Goal: Information Seeking & Learning: Learn about a topic

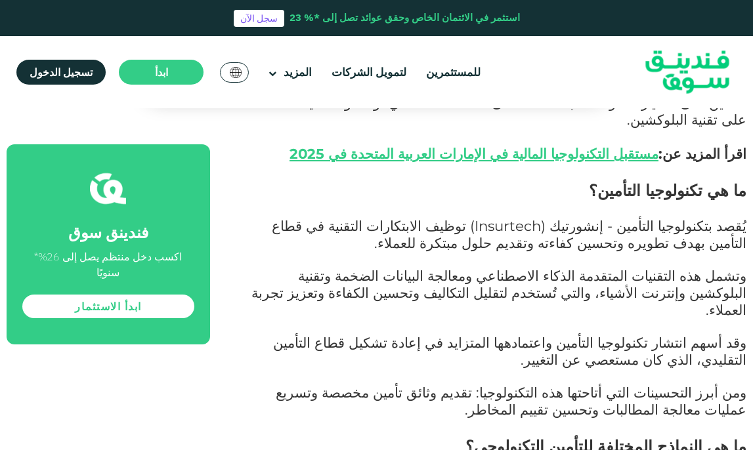
scroll to position [722, 0]
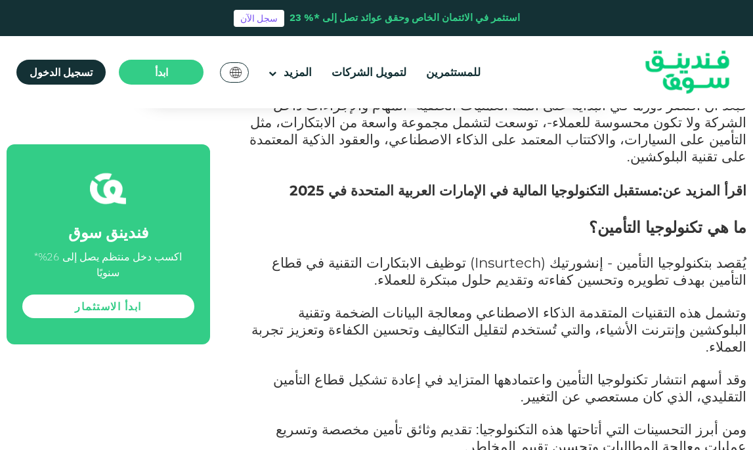
click at [616, 182] on link "مستقبل التكنولوجيا المالية في الإمارات العربية المتحدة في 2025" at bounding box center [474, 190] width 369 height 17
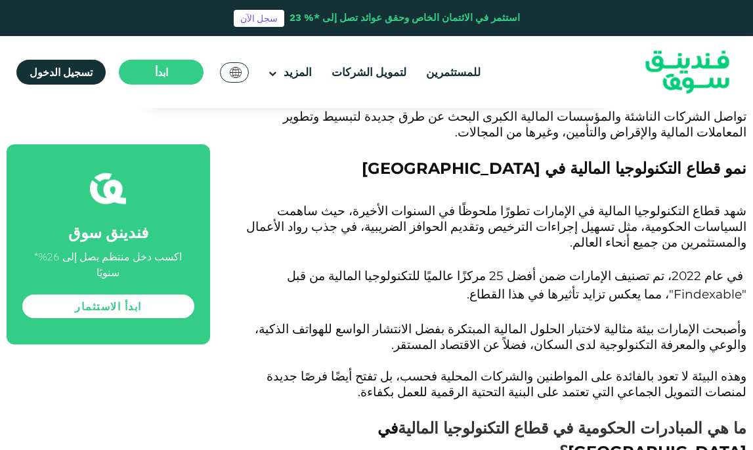
scroll to position [985, 0]
